Goal: Navigation & Orientation: Find specific page/section

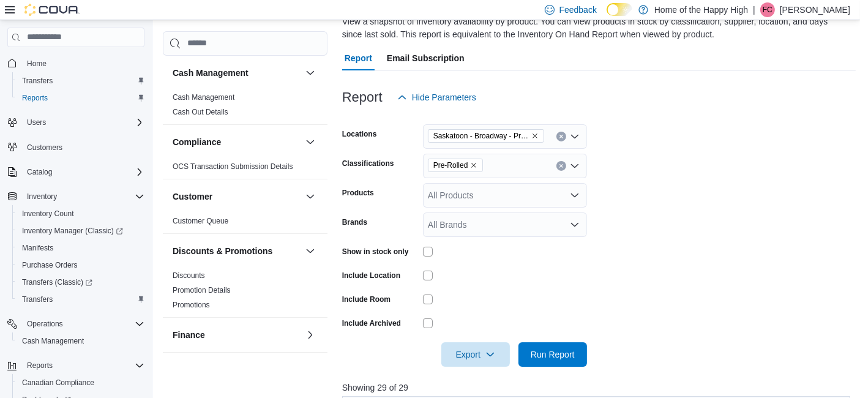
scroll to position [408, 0]
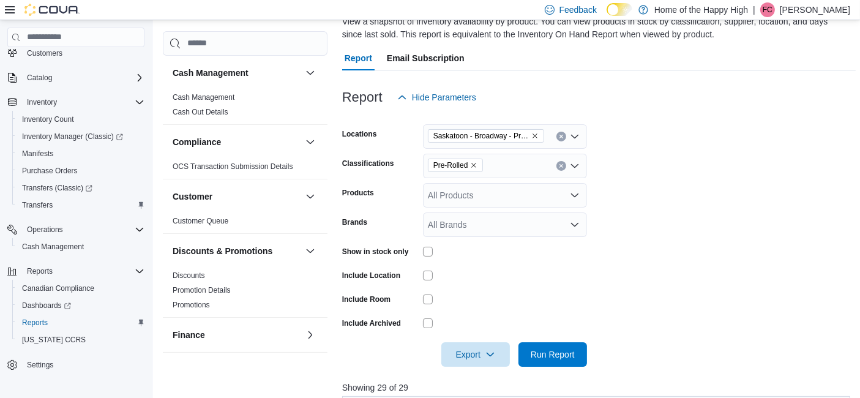
click at [803, 1] on div "Feedback Dark Mode Home of the Happy High | FC Fiona Corney" at bounding box center [695, 10] width 310 height 24
click at [773, 12] on span "FC" at bounding box center [768, 9] width 10 height 15
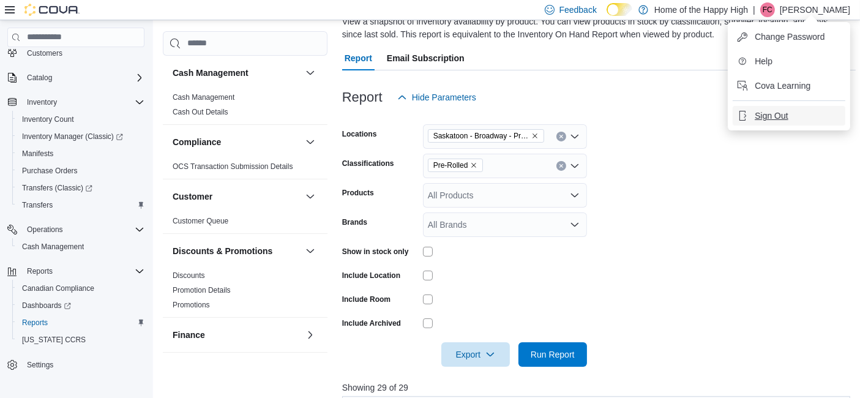
click at [773, 114] on span "Sign Out" at bounding box center [771, 116] width 33 height 12
